Goal: Task Accomplishment & Management: Use online tool/utility

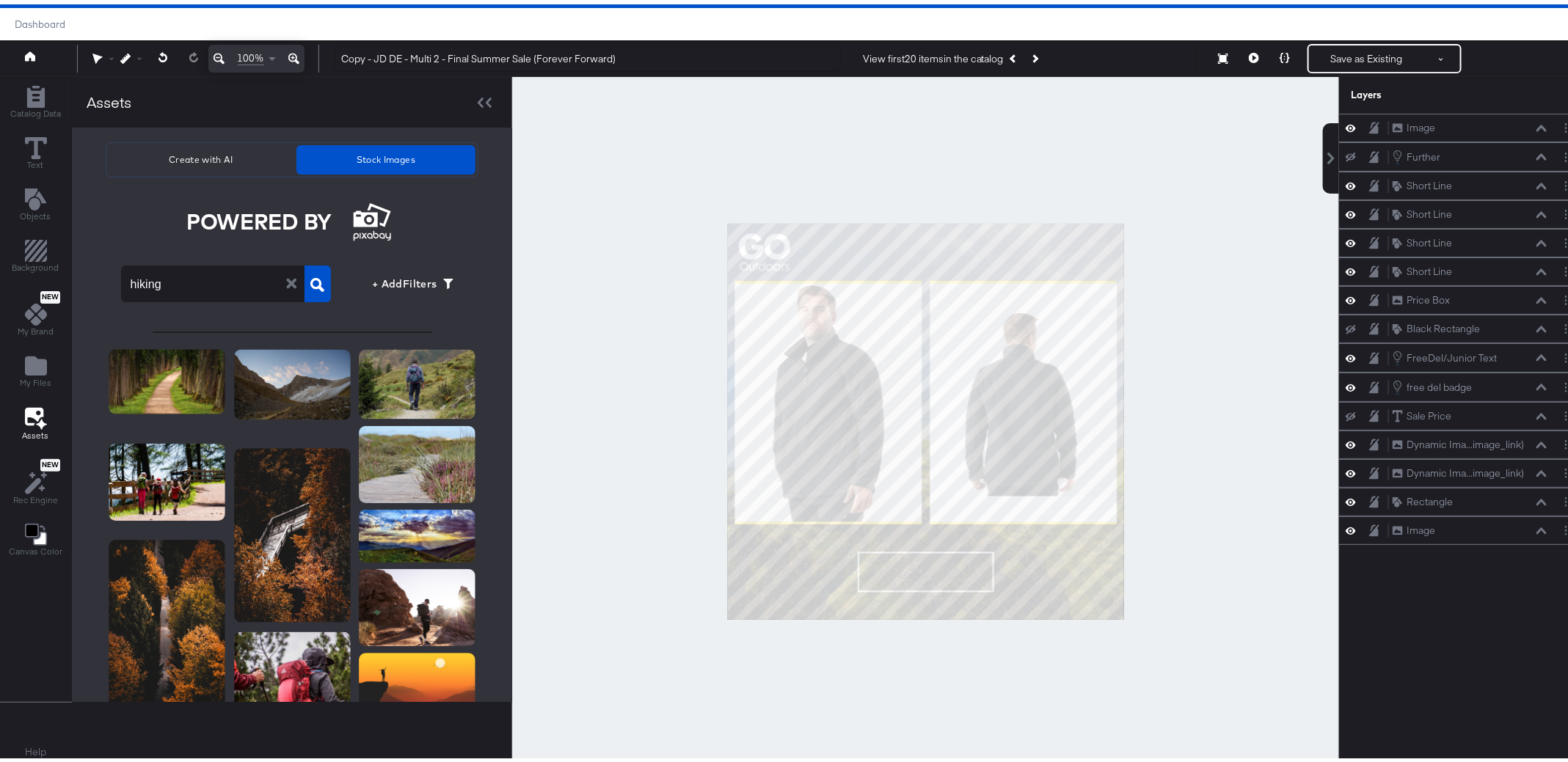
scroll to position [802, 0]
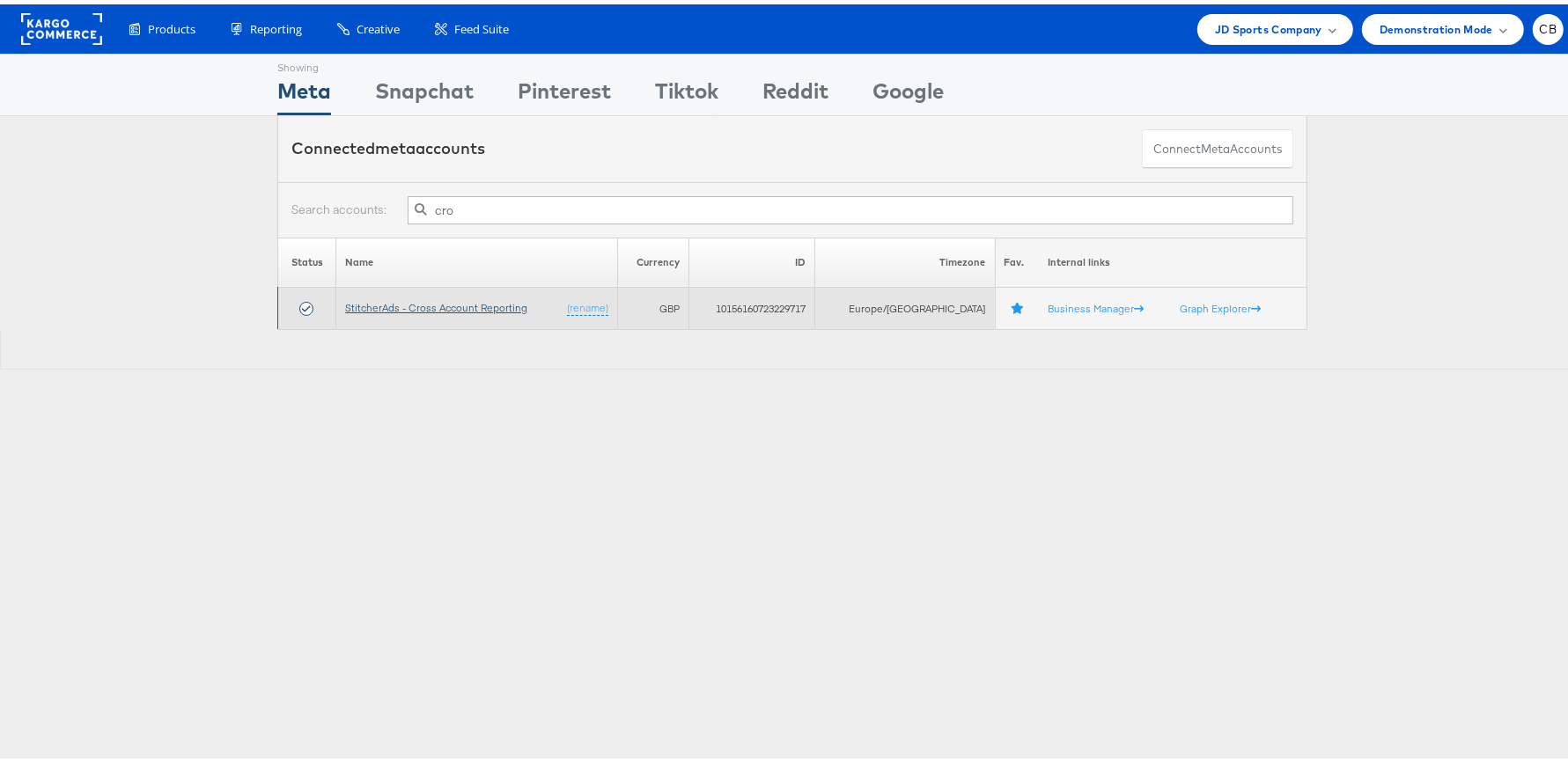
type input "cro"
click at [469, 297] on link "StitcherAds - Cross Account Reporting" at bounding box center [436, 304] width 182 height 14
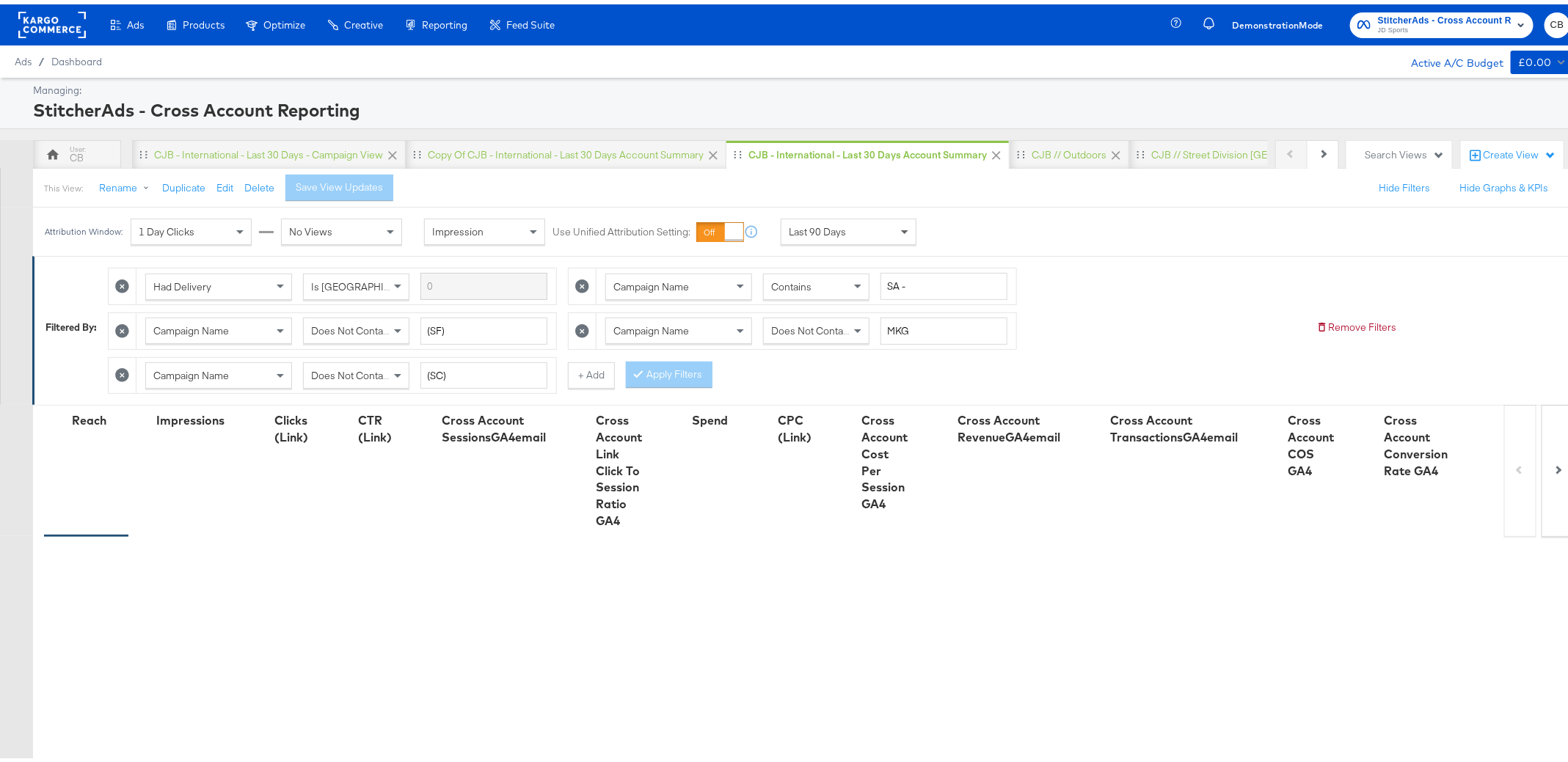
click at [905, 222] on span at bounding box center [907, 227] width 19 height 25
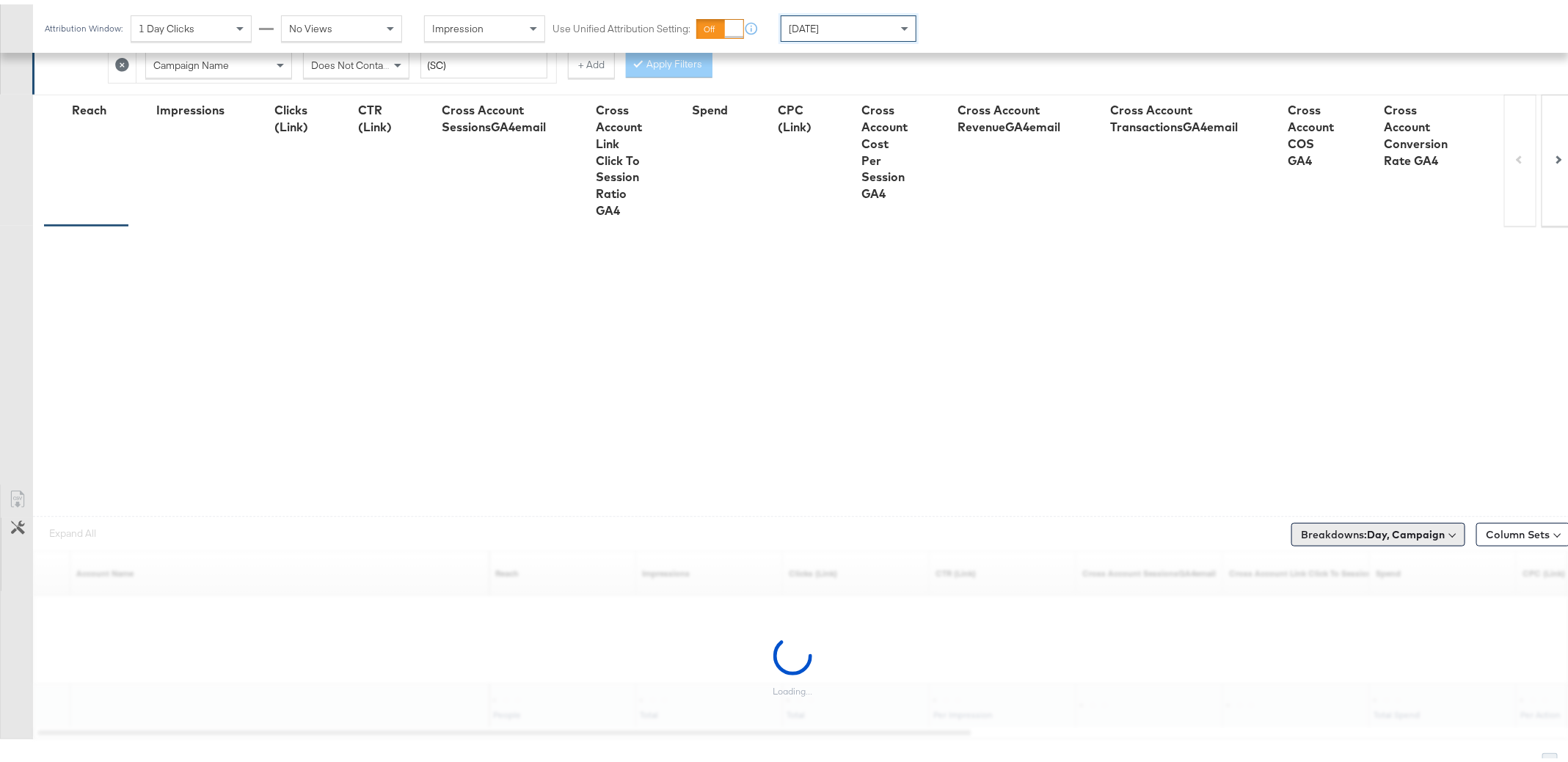
click at [1403, 527] on b "Day, Campaign" at bounding box center [1405, 530] width 77 height 13
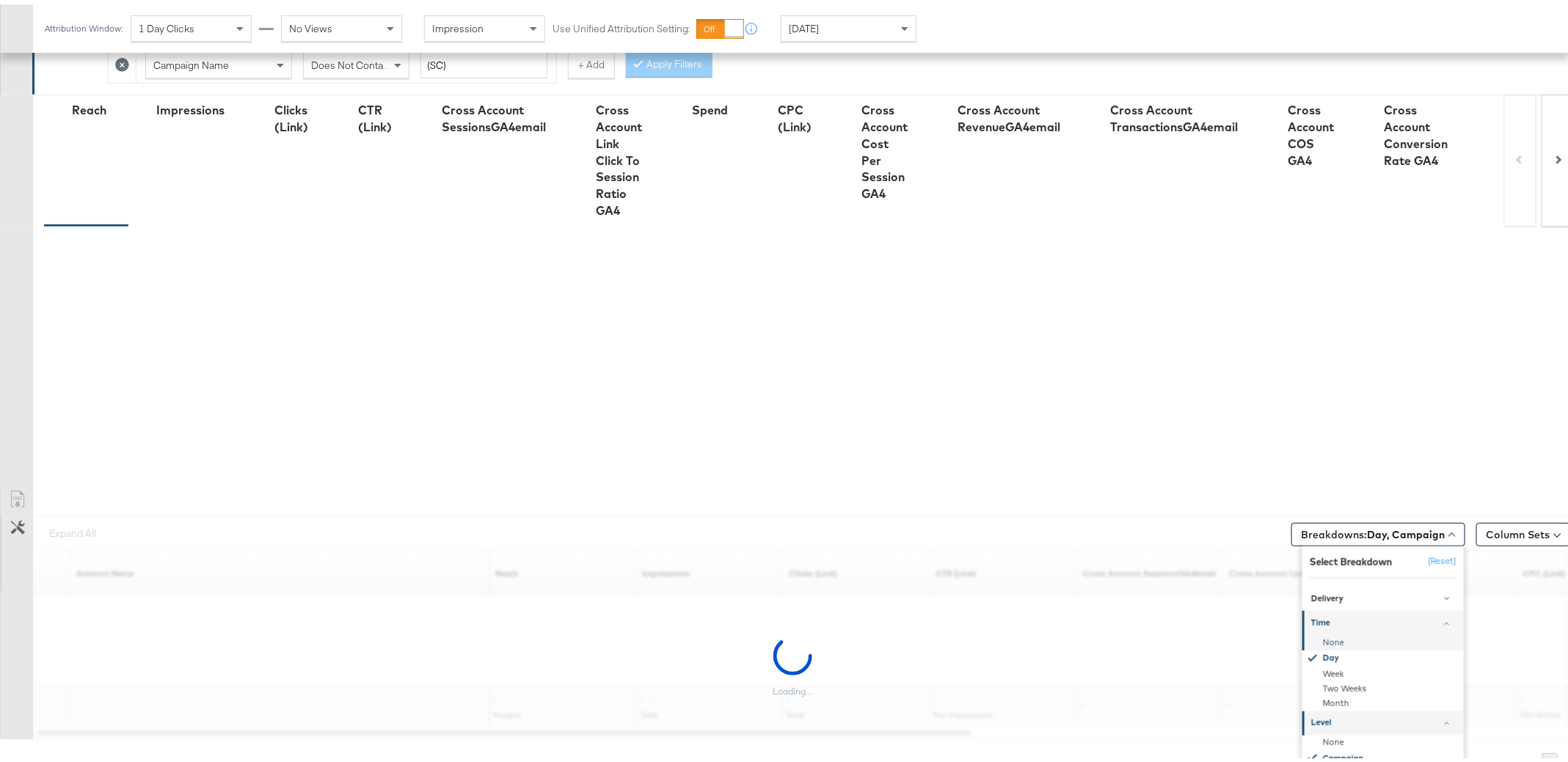
click at [1327, 634] on div "None" at bounding box center [1384, 638] width 159 height 15
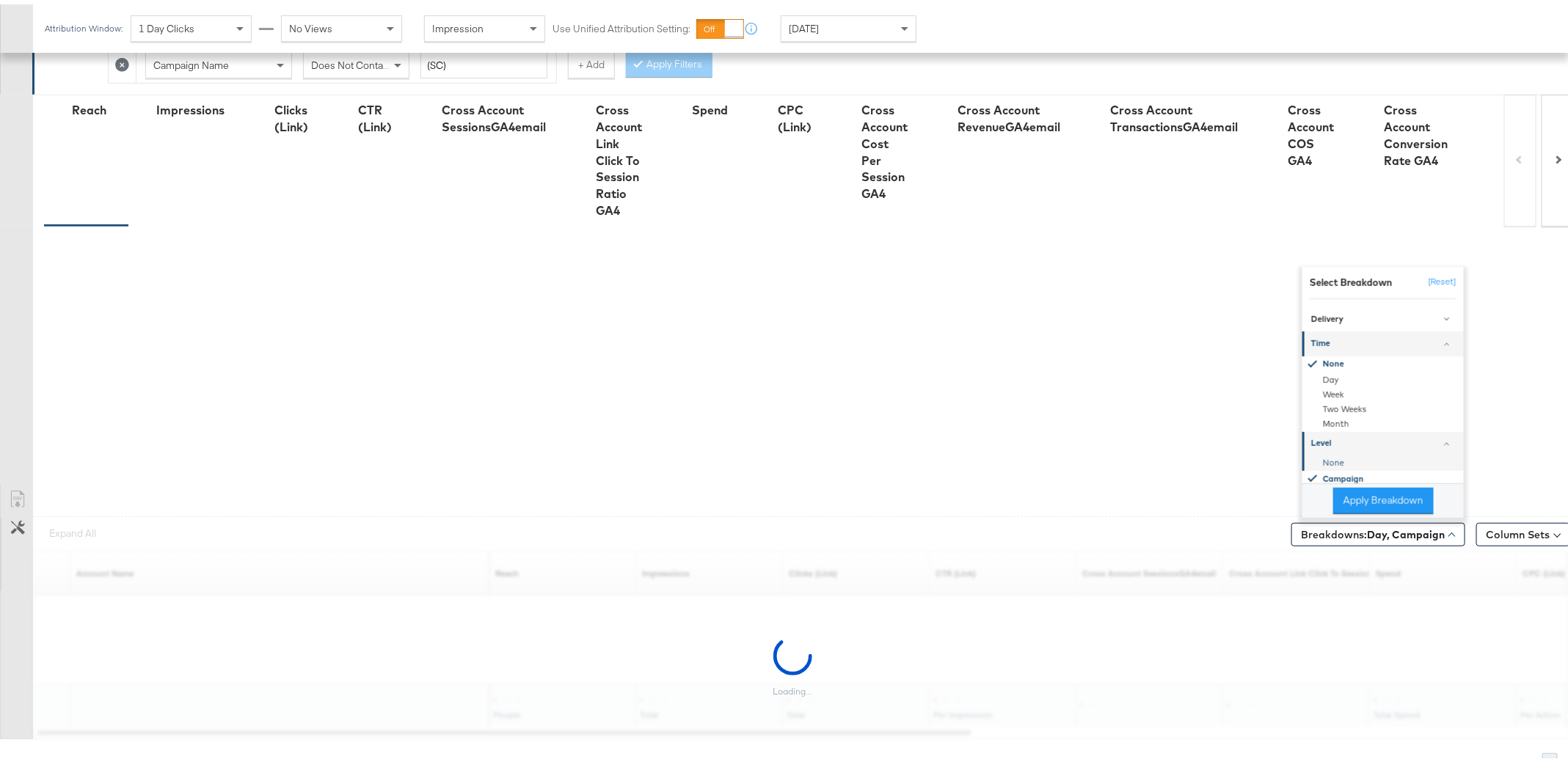
click at [1333, 453] on div "None" at bounding box center [1384, 458] width 159 height 15
click at [1349, 484] on button "Apply Breakdown" at bounding box center [1383, 497] width 100 height 26
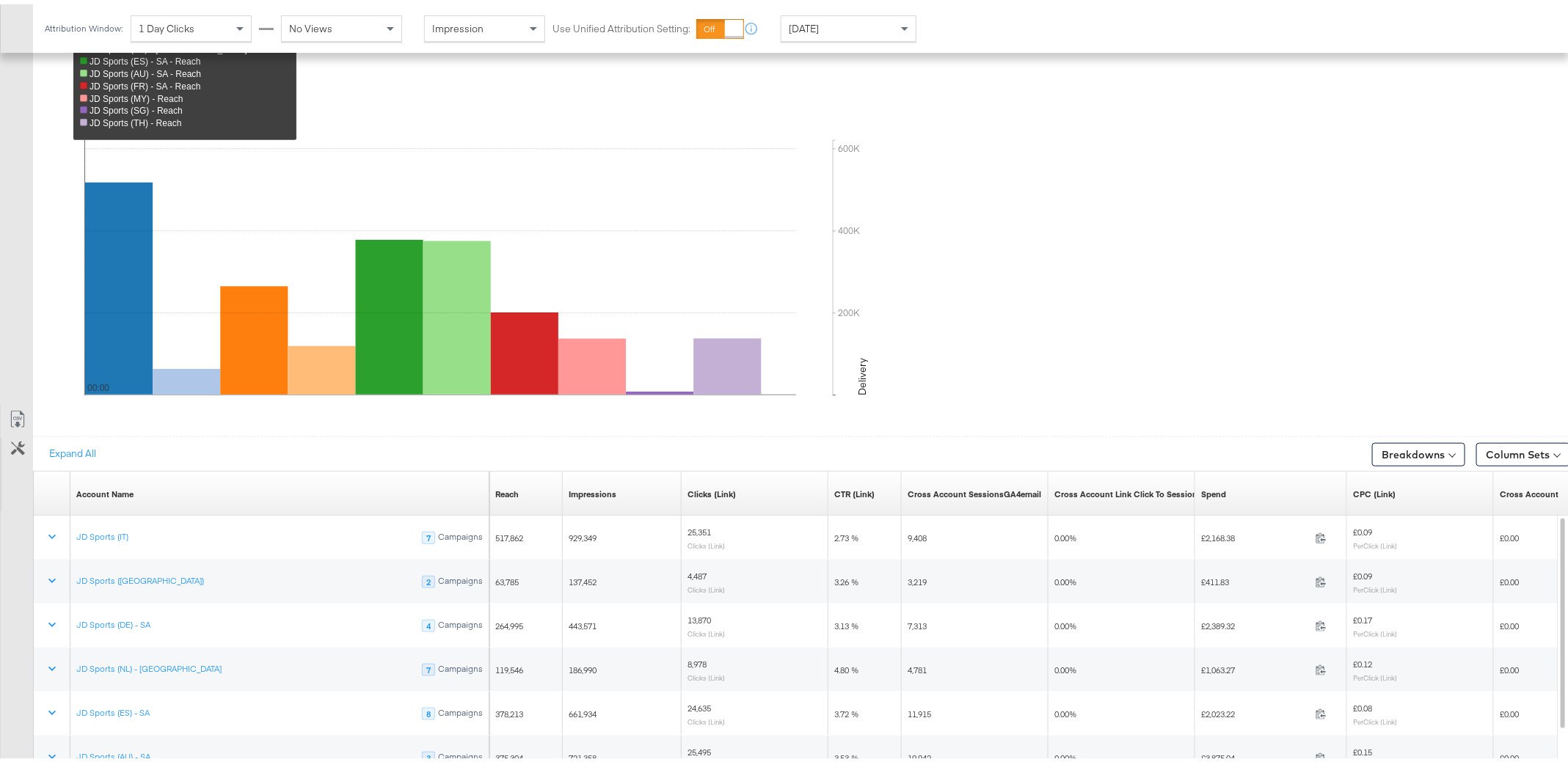
scroll to position [695, 0]
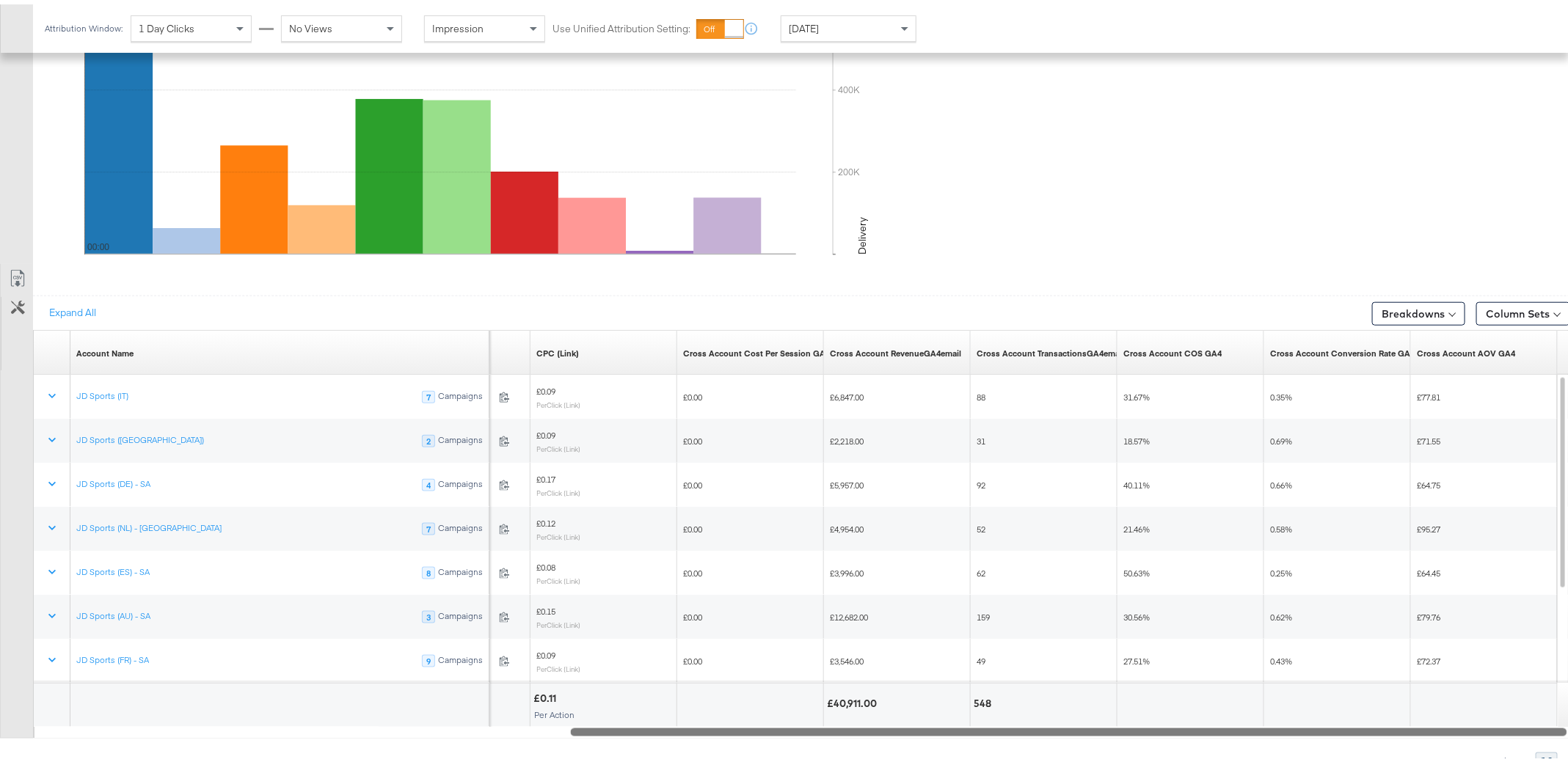
drag, startPoint x: 581, startPoint y: 725, endPoint x: 1193, endPoint y: 731, distance: 612.0
click at [1193, 731] on div "Expand All Breakdowns Column Sets Customize KPIs Export as CSV Account Name Sor…" at bounding box center [793, 528] width 1585 height 475
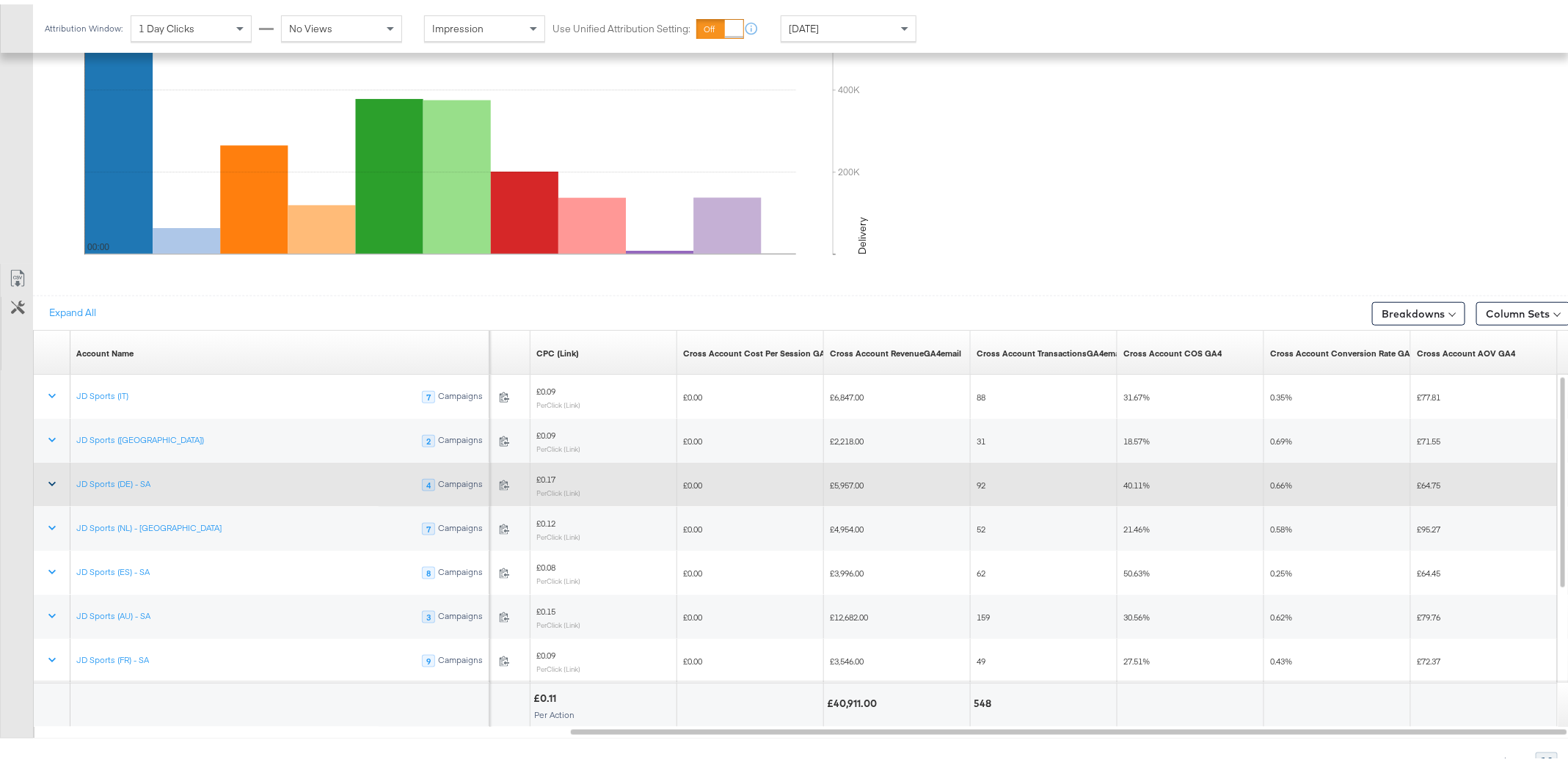
click at [52, 473] on icon at bounding box center [52, 480] width 15 height 15
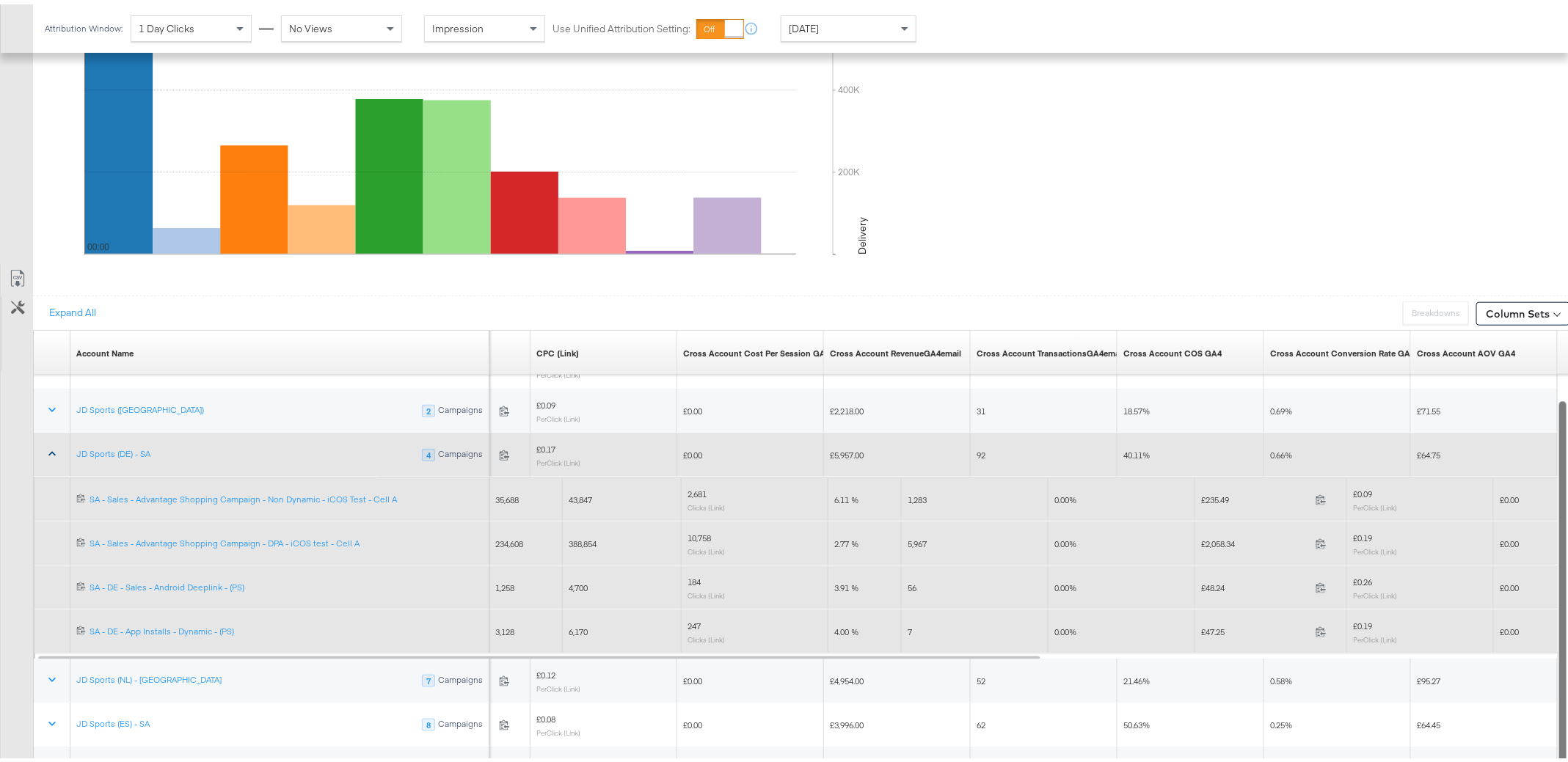
drag, startPoint x: 1560, startPoint y: 434, endPoint x: 1561, endPoint y: 461, distance: 27.0
click at [1561, 461] on div at bounding box center [1562, 587] width 11 height 380
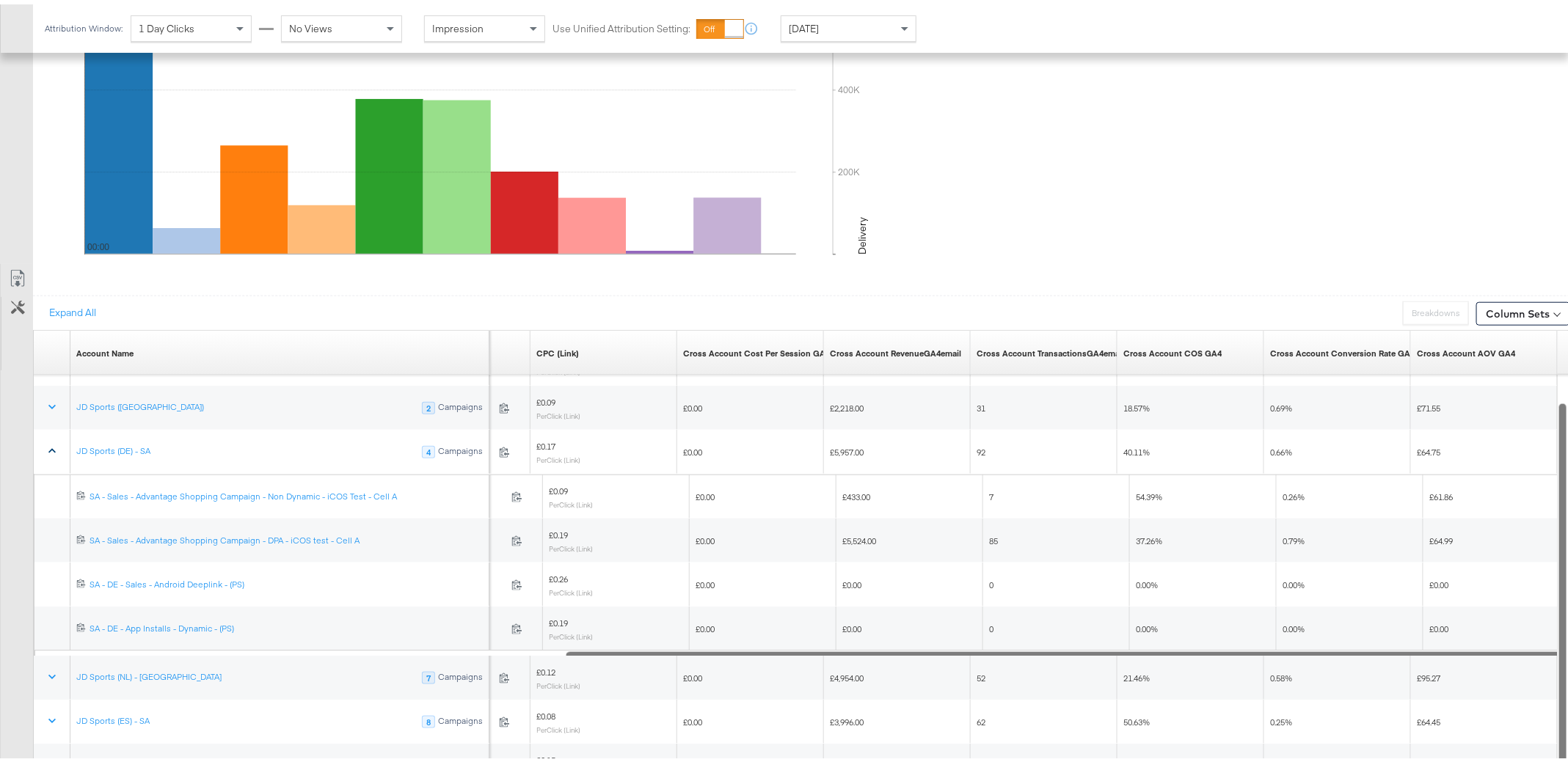
drag, startPoint x: 1015, startPoint y: 646, endPoint x: 1584, endPoint y: 658, distance: 569.1
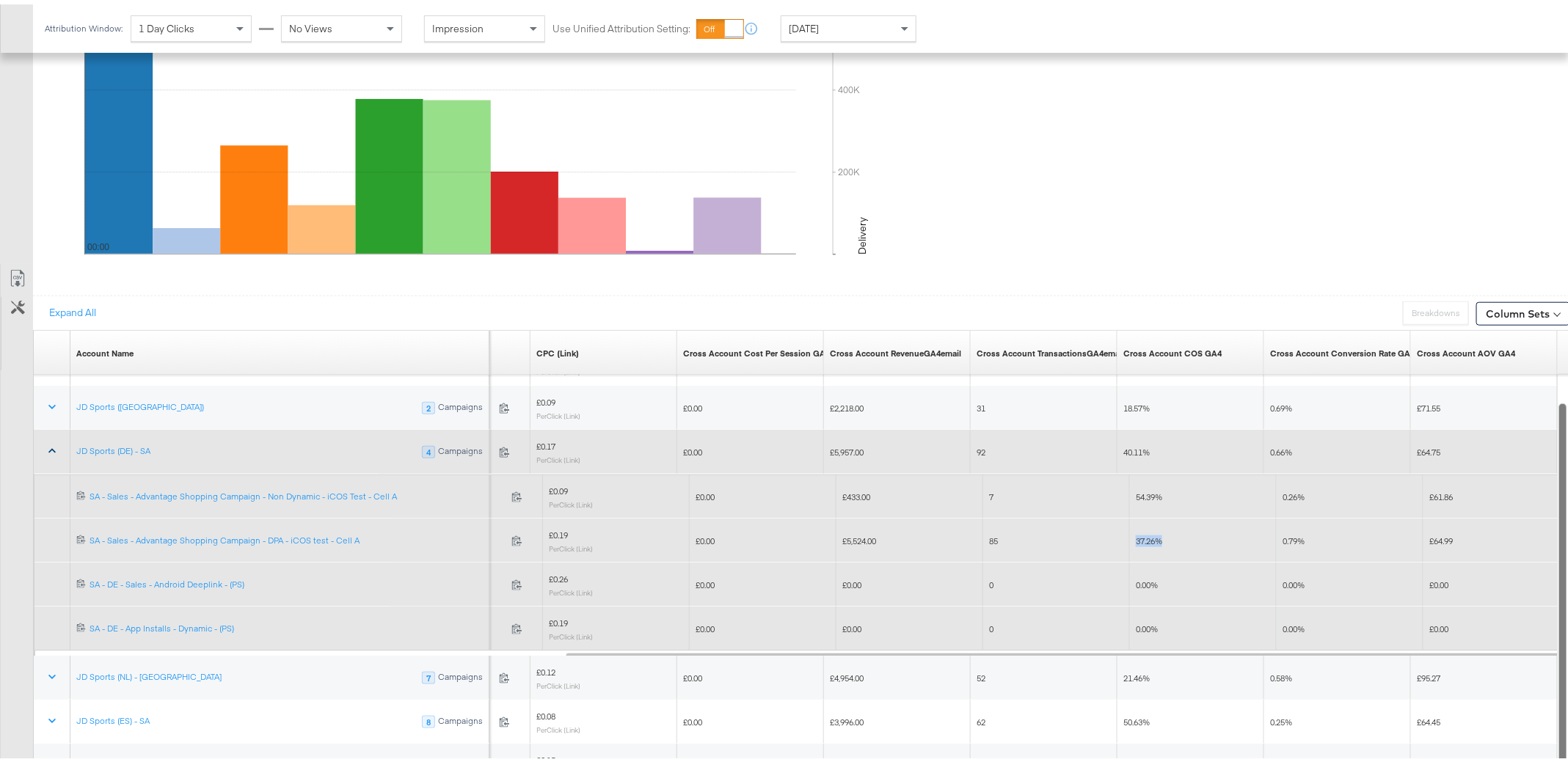
drag, startPoint x: 1135, startPoint y: 535, endPoint x: 1175, endPoint y: 531, distance: 40.2
click at [1175, 531] on div "37.26%" at bounding box center [1203, 536] width 135 height 11
drag, startPoint x: 1175, startPoint y: 531, endPoint x: 1131, endPoint y: 535, distance: 44.2
click at [1131, 535] on div "37.26%" at bounding box center [1203, 536] width 147 height 24
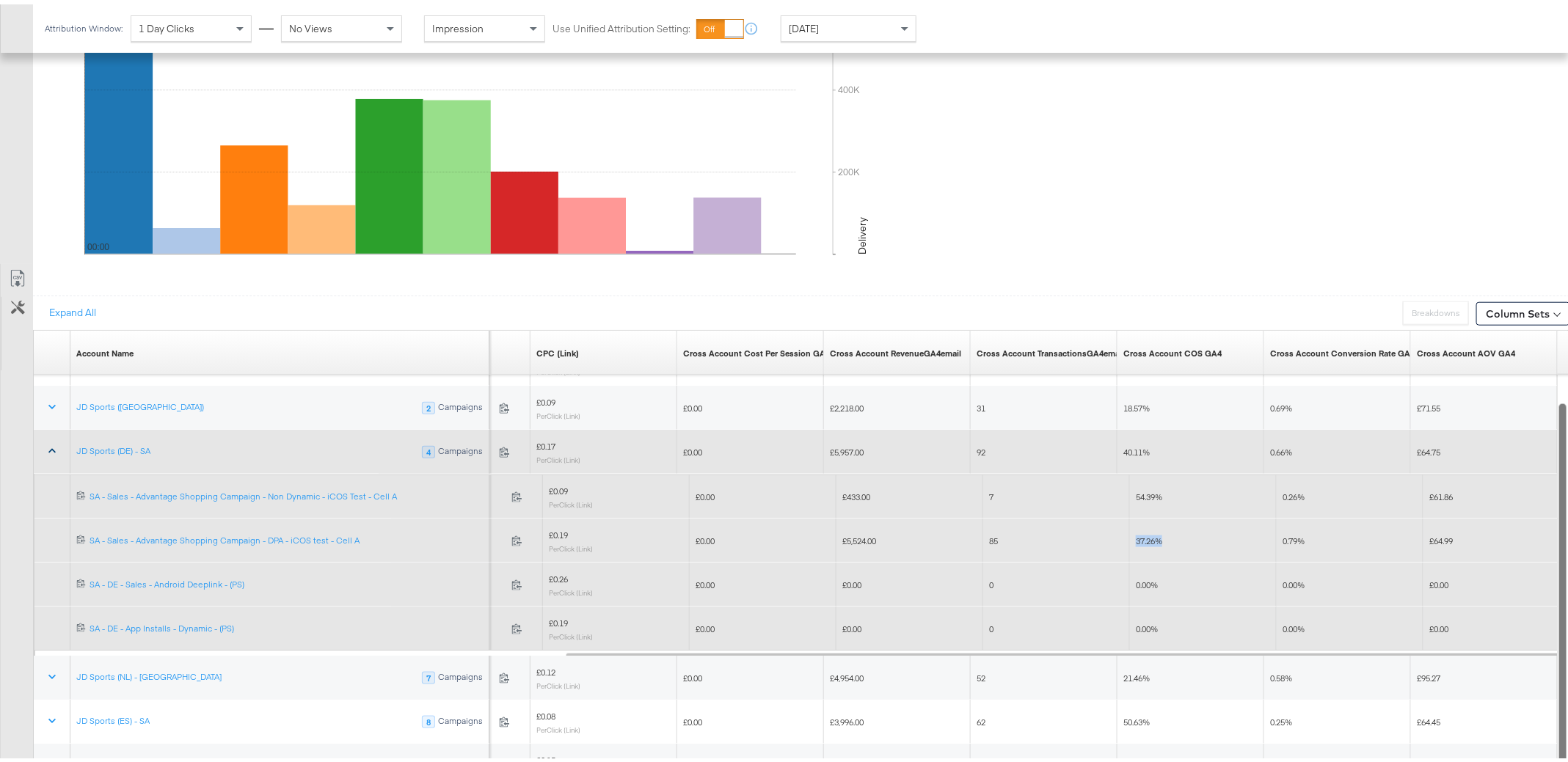
click at [1131, 535] on div "37.26%" at bounding box center [1203, 536] width 147 height 24
drag, startPoint x: 1131, startPoint y: 535, endPoint x: 1179, endPoint y: 535, distance: 48.0
click at [1179, 535] on div "37.26%" at bounding box center [1203, 536] width 147 height 24
